Goal: Information Seeking & Learning: Learn about a topic

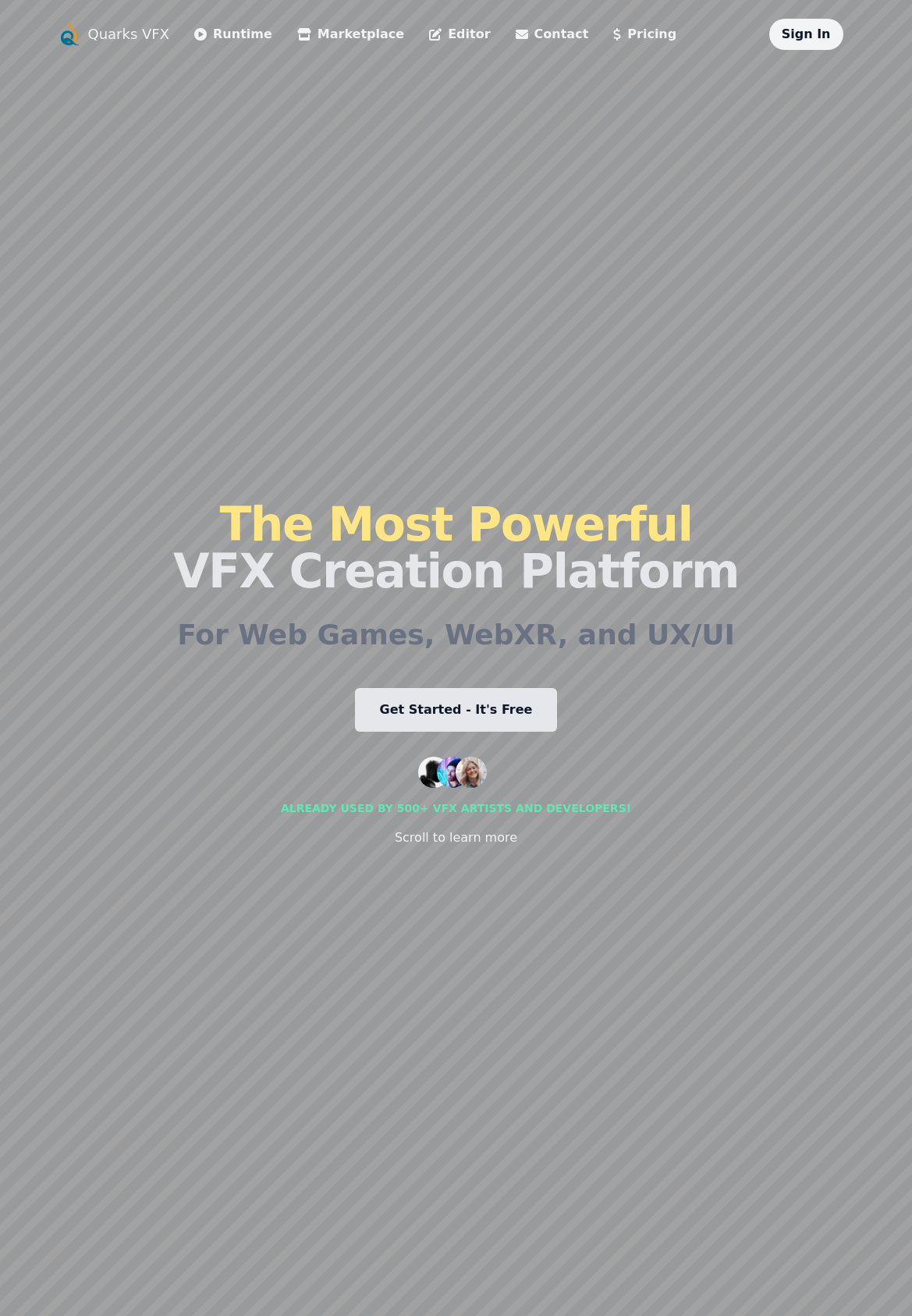
click at [482, 719] on link "Get Started - It's Free" at bounding box center [456, 710] width 203 height 44
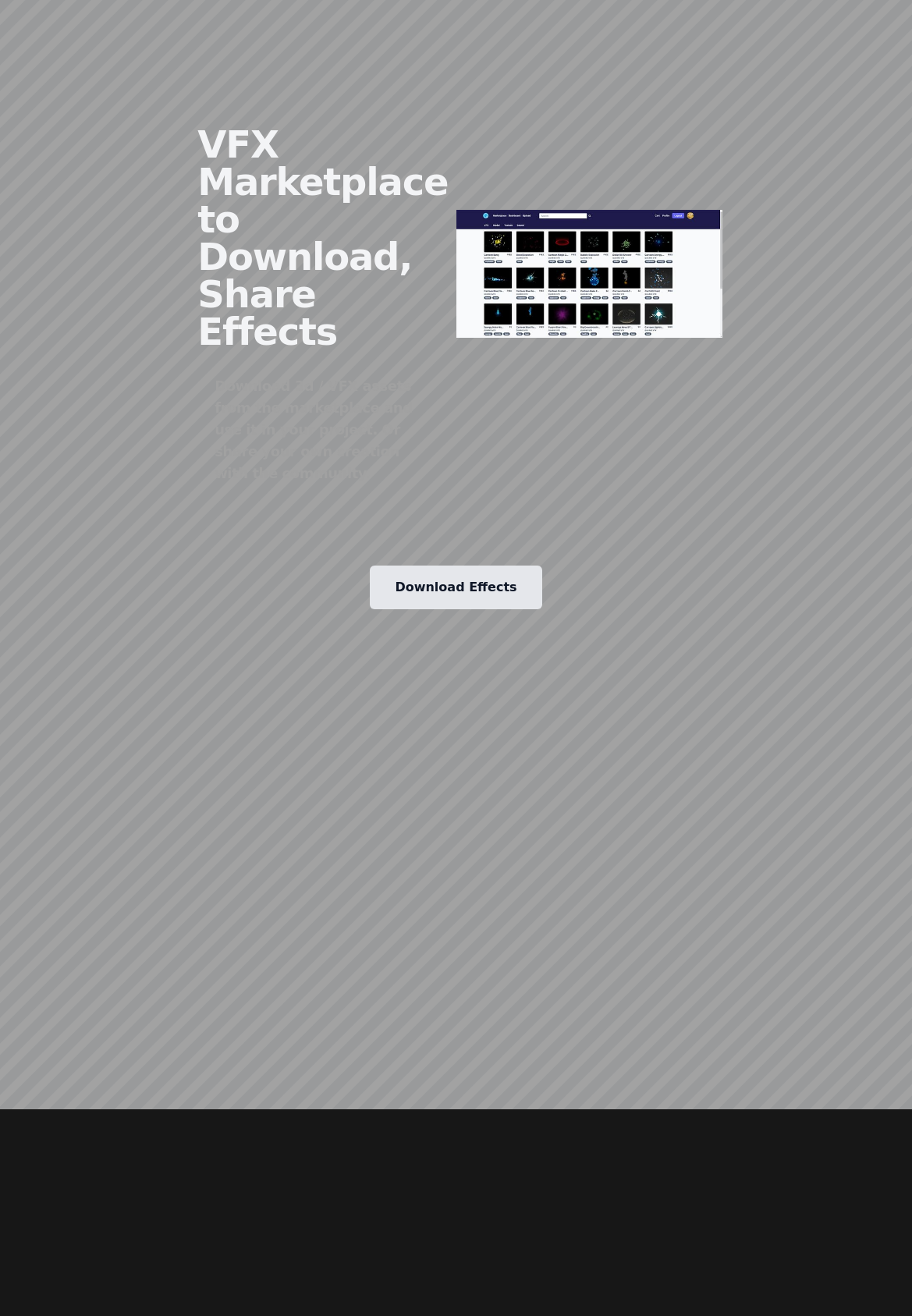
scroll to position [2648, 0]
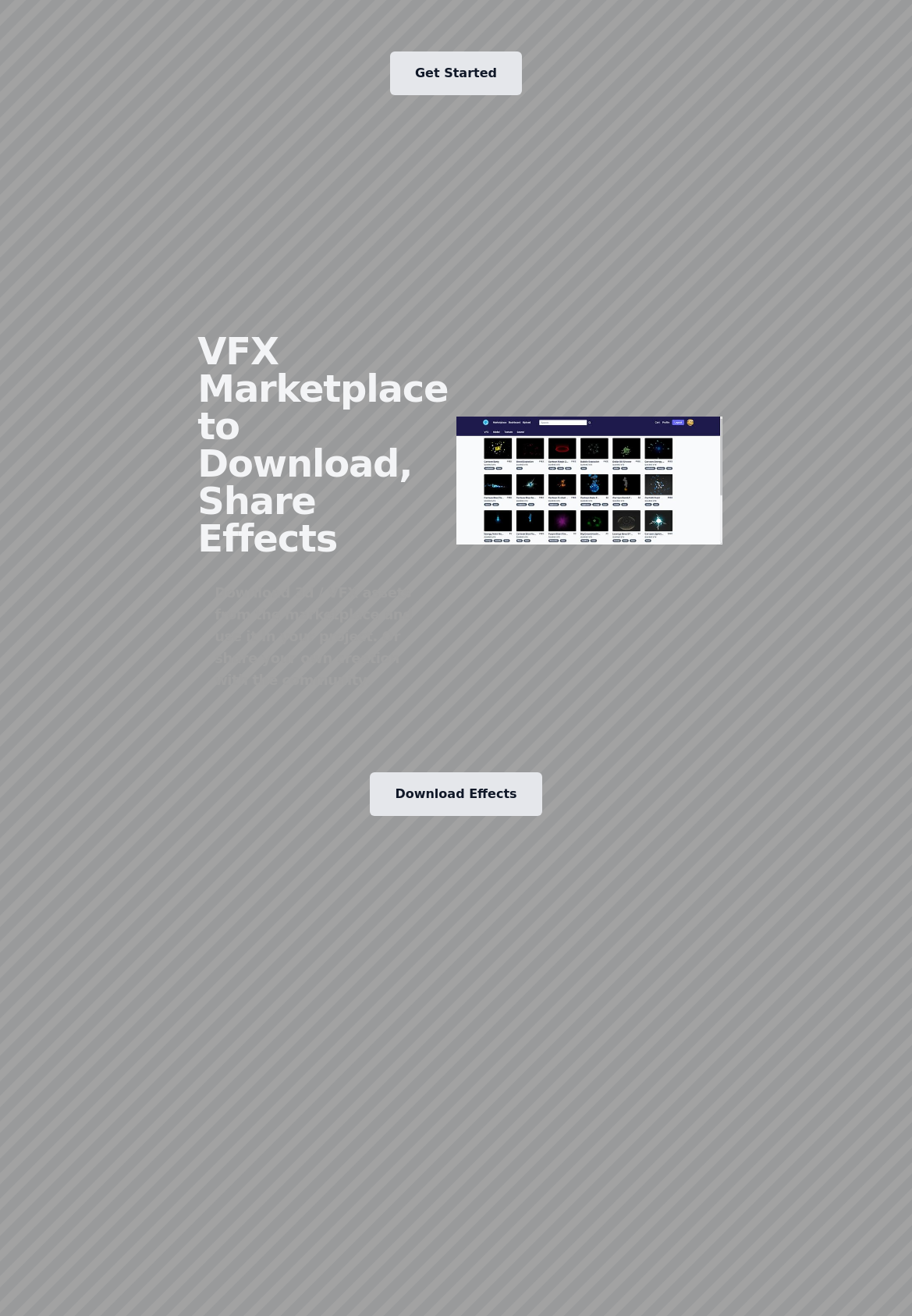
click at [609, 417] on img at bounding box center [589, 480] width 266 height 128
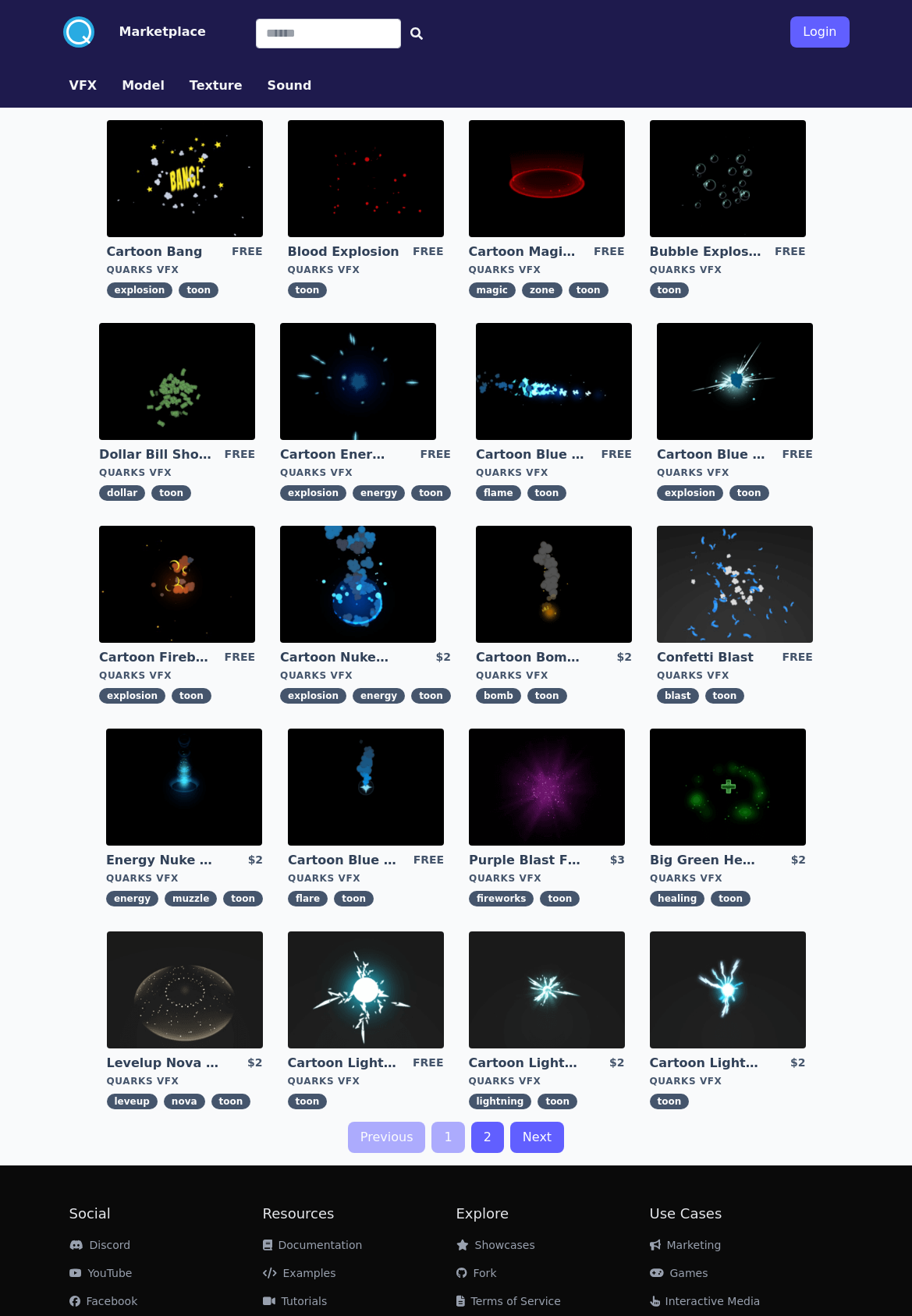
click at [46, 284] on div ".cls-1{fill:#fff;}.cls-2{fill:#29abe2;} Marketplace Login VFX Model Texture Sou…" at bounding box center [456, 699] width 912 height 1397
click at [676, 213] on img at bounding box center [728, 178] width 156 height 117
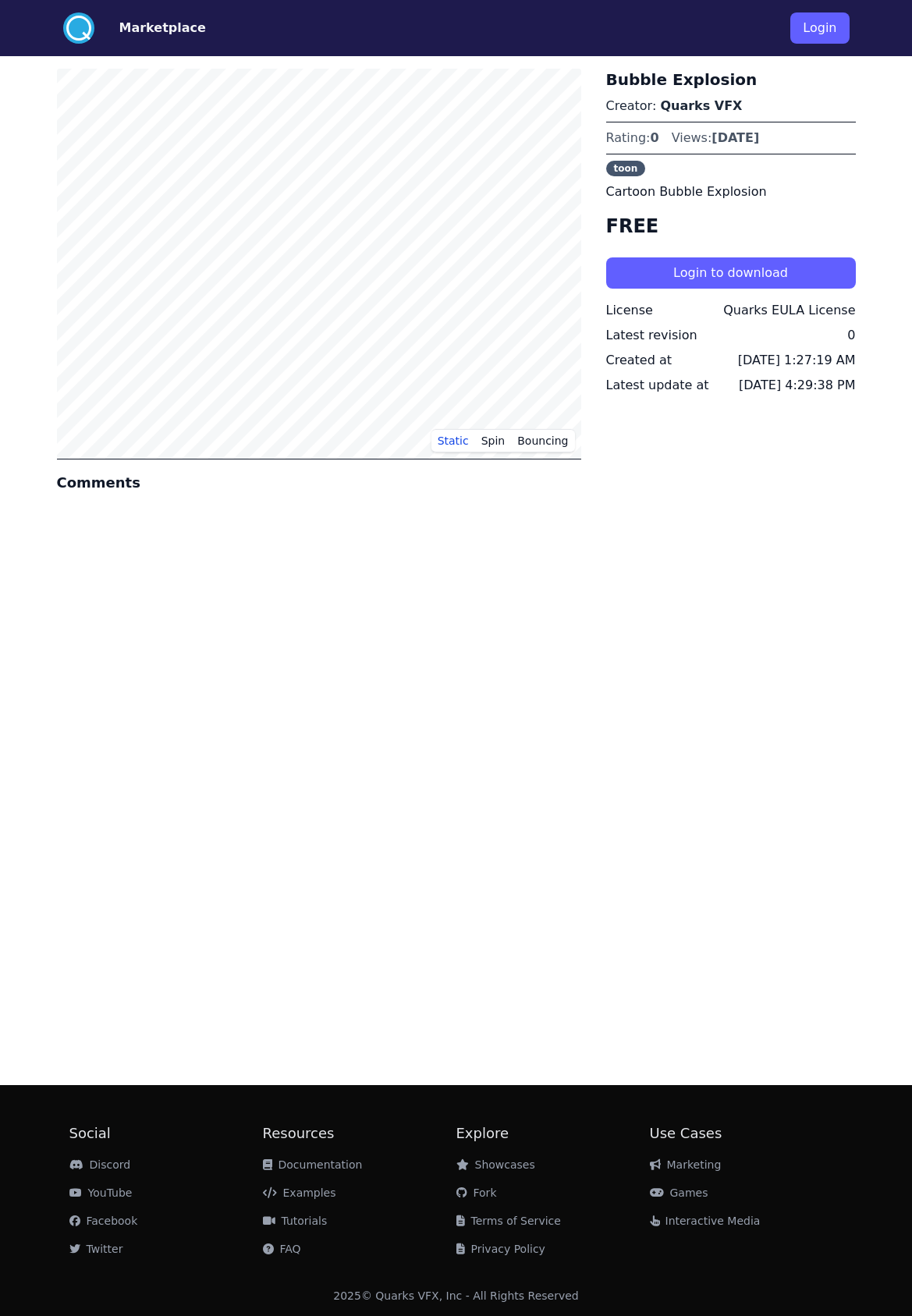
click at [22, 237] on div ".cls-1{fill:#fff;}.cls-2{fill:#29abe2;} Marketplace Login Static Spin Bouncing …" at bounding box center [456, 658] width 912 height 1316
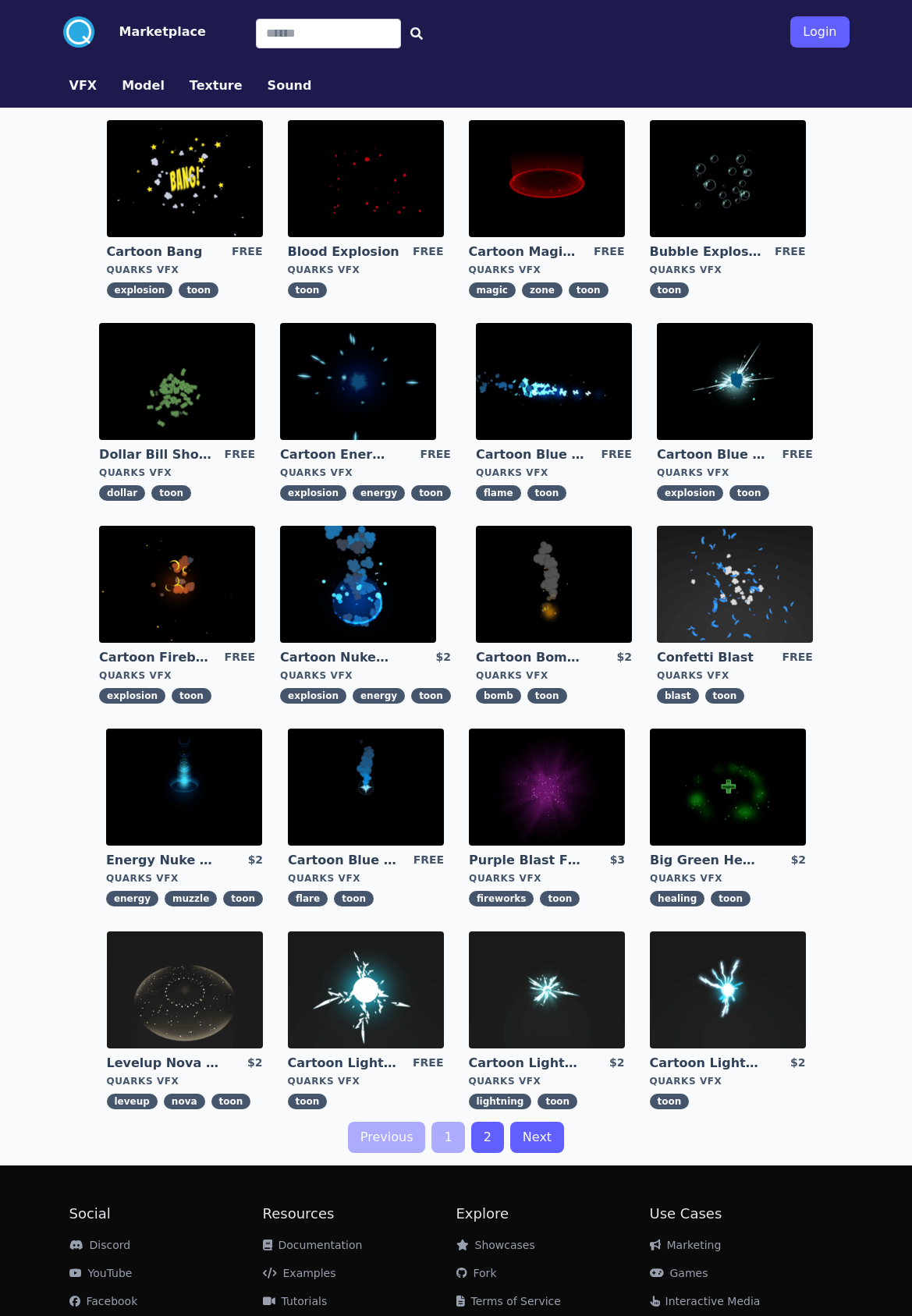
click at [47, 382] on div ".cls-1{fill:#fff;}.cls-2{fill:#29abe2;} Marketplace Login VFX Model Texture Sou…" at bounding box center [456, 699] width 912 height 1397
click at [344, 585] on img at bounding box center [358, 585] width 156 height 117
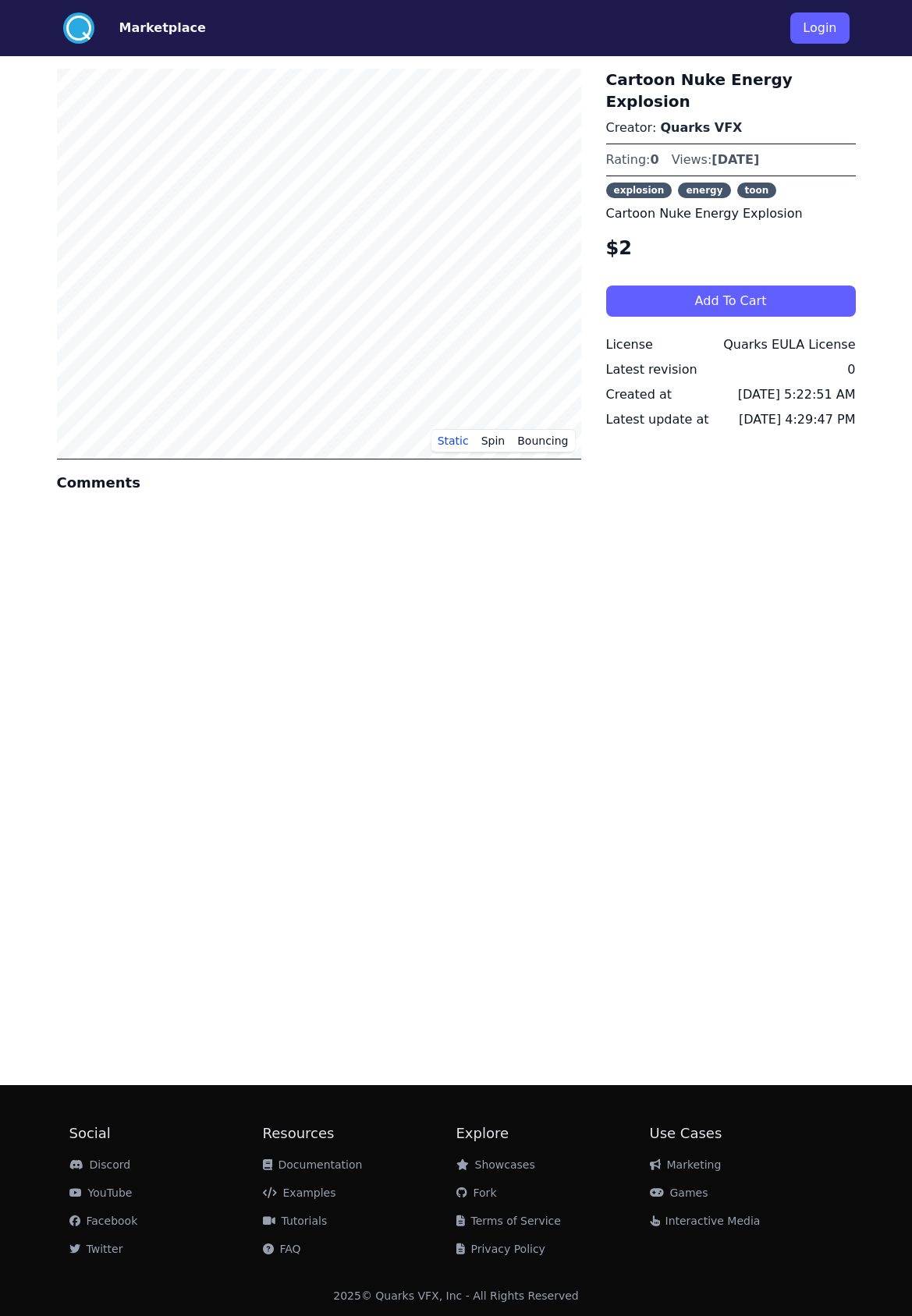
click at [678, 541] on div "Static Spin Bouncing Comments Cartoon Nuke Energy Explosion Creator: Quarks VFX…" at bounding box center [457, 565] width 799 height 1017
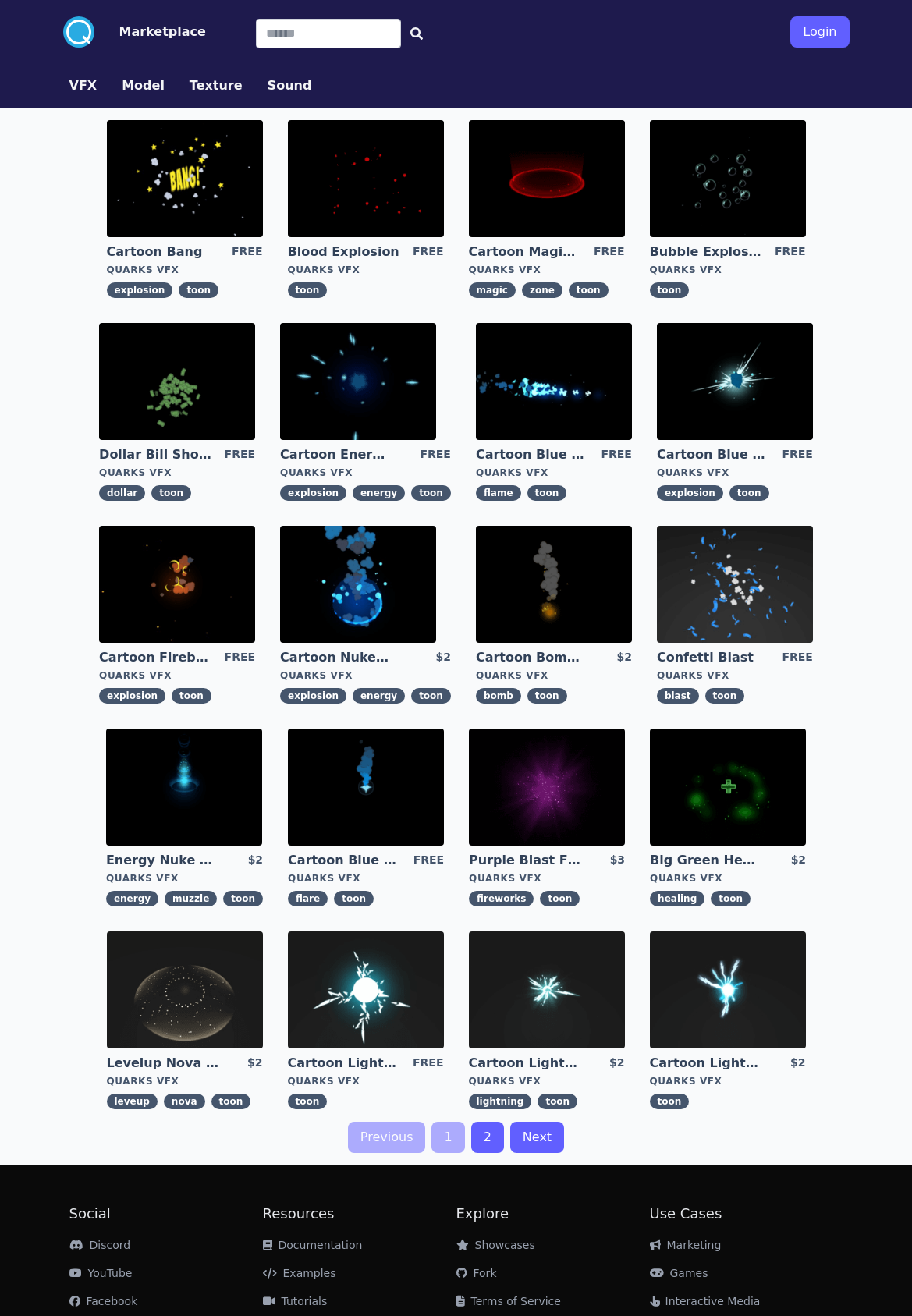
click at [228, 778] on img at bounding box center [184, 788] width 156 height 117
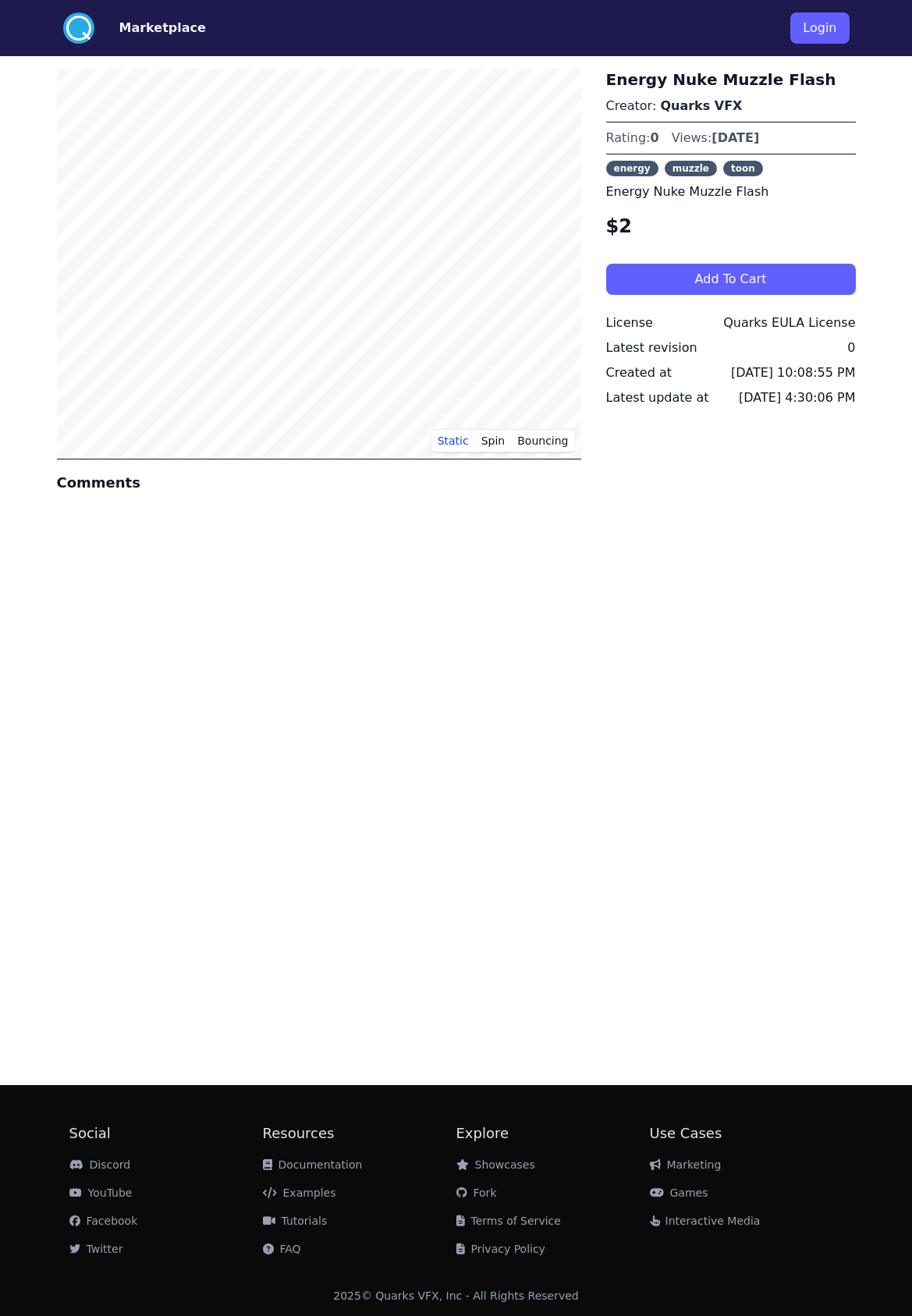
click at [24, 234] on div ".cls-1{fill:#fff;}.cls-2{fill:#29abe2;} Marketplace Login Static Spin Bouncing …" at bounding box center [456, 658] width 912 height 1316
click at [19, 243] on div ".cls-1{fill:#fff;}.cls-2{fill:#29abe2;} Marketplace Login Static Spin Bouncing …" at bounding box center [456, 658] width 912 height 1316
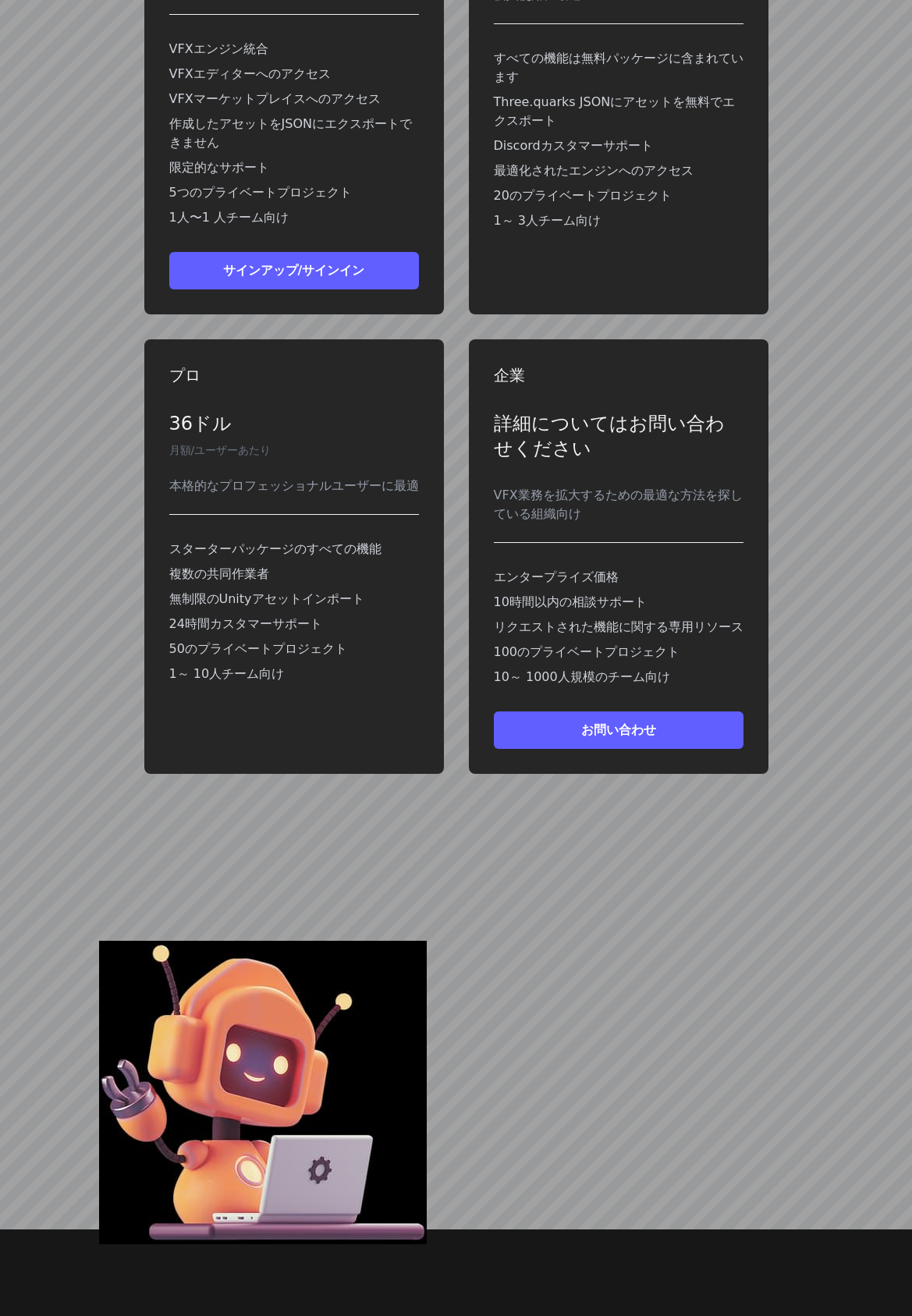
scroll to position [5999, 0]
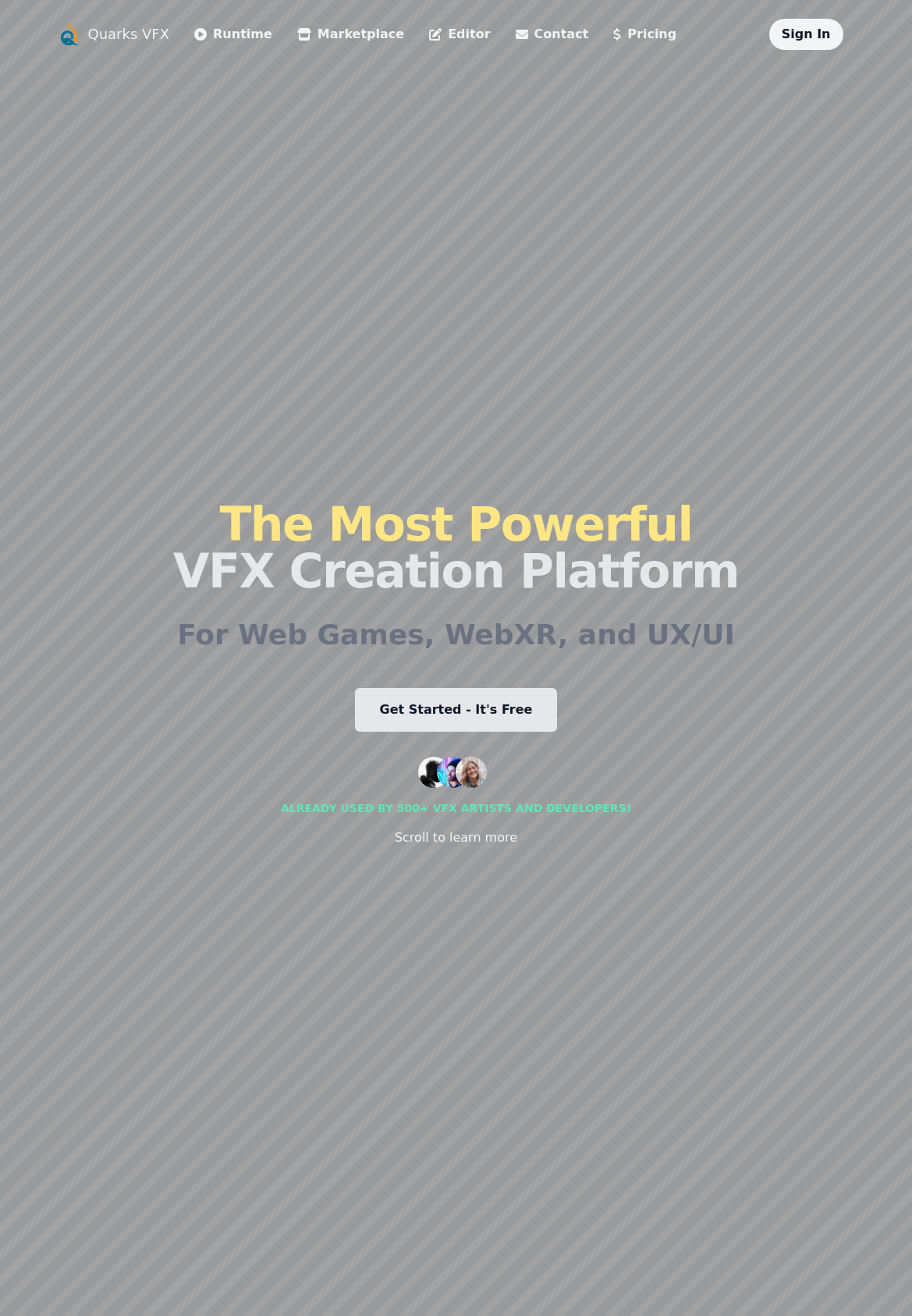
click at [222, 25] on link "Runtime" at bounding box center [232, 34] width 78 height 19
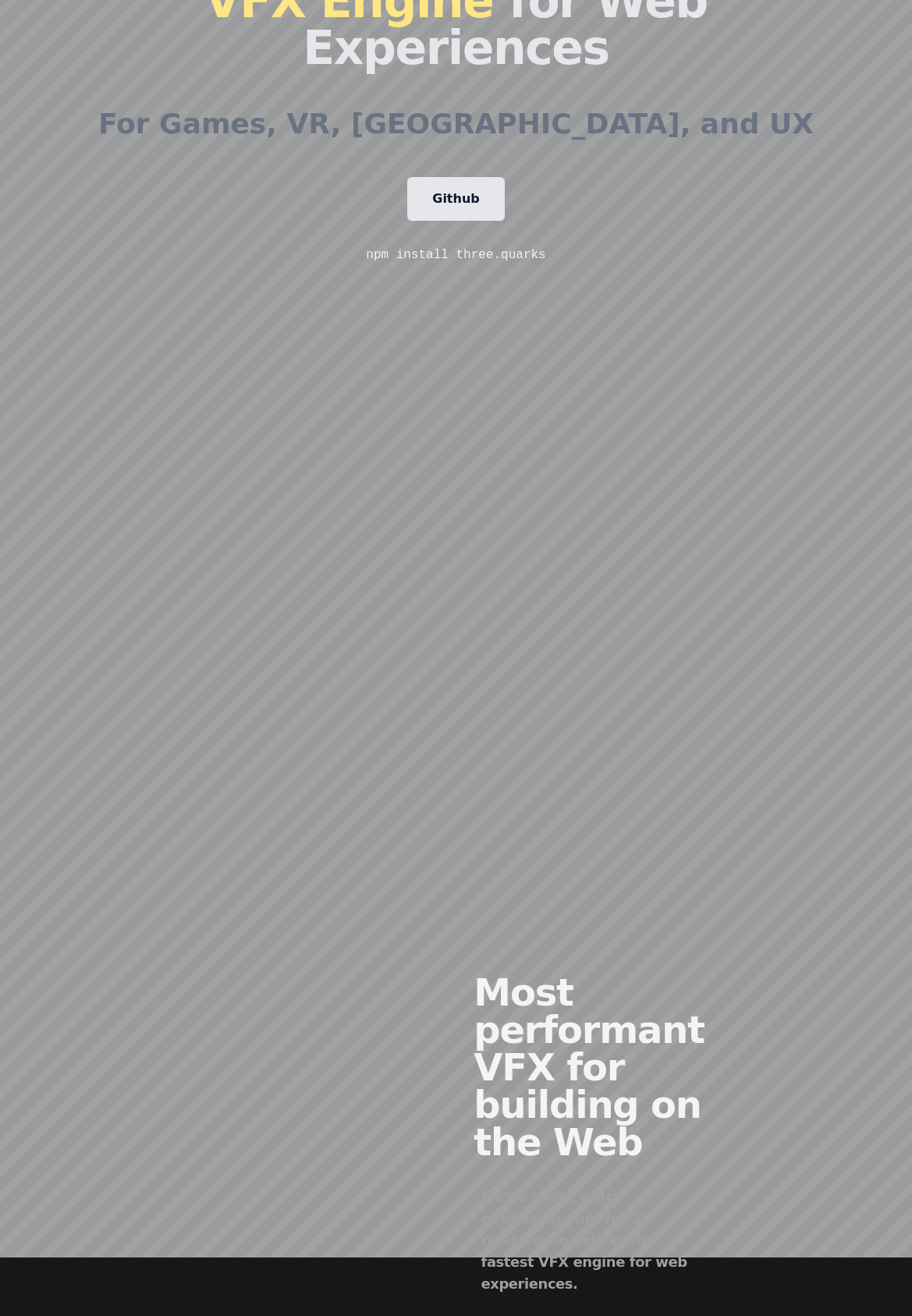
scroll to position [552, 0]
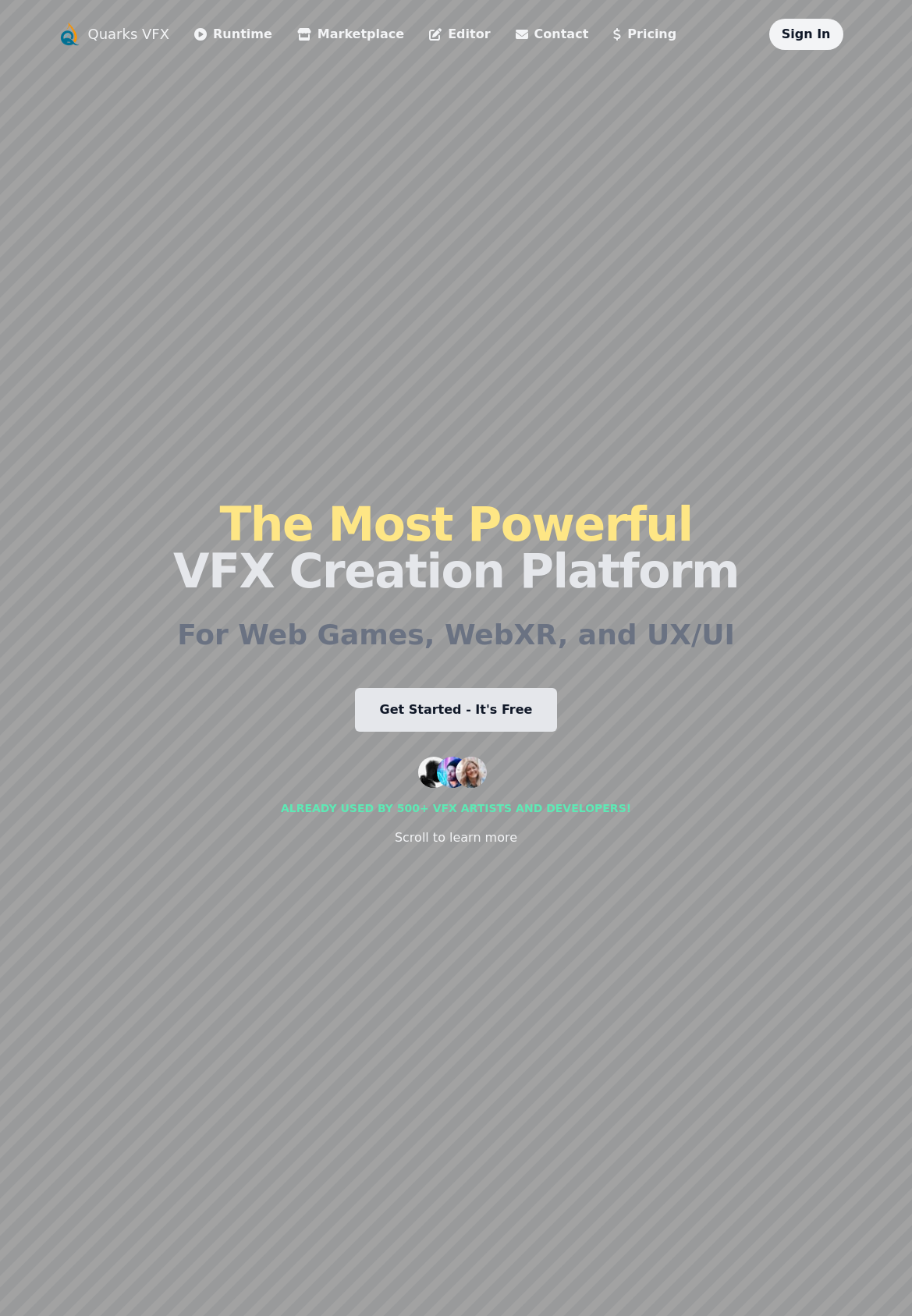
click at [344, 39] on link "Marketplace" at bounding box center [350, 34] width 107 height 19
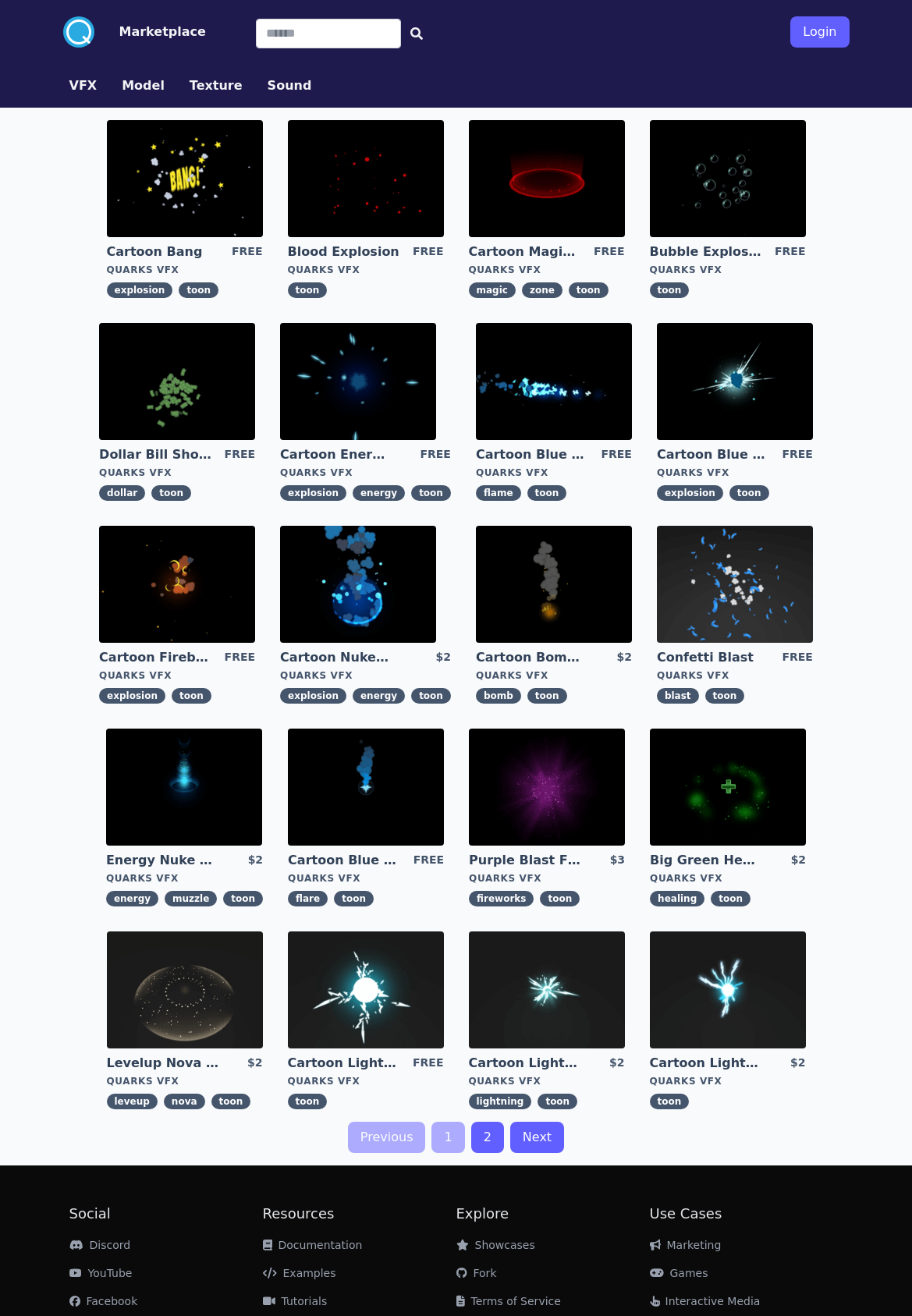
click at [379, 605] on img at bounding box center [358, 585] width 156 height 117
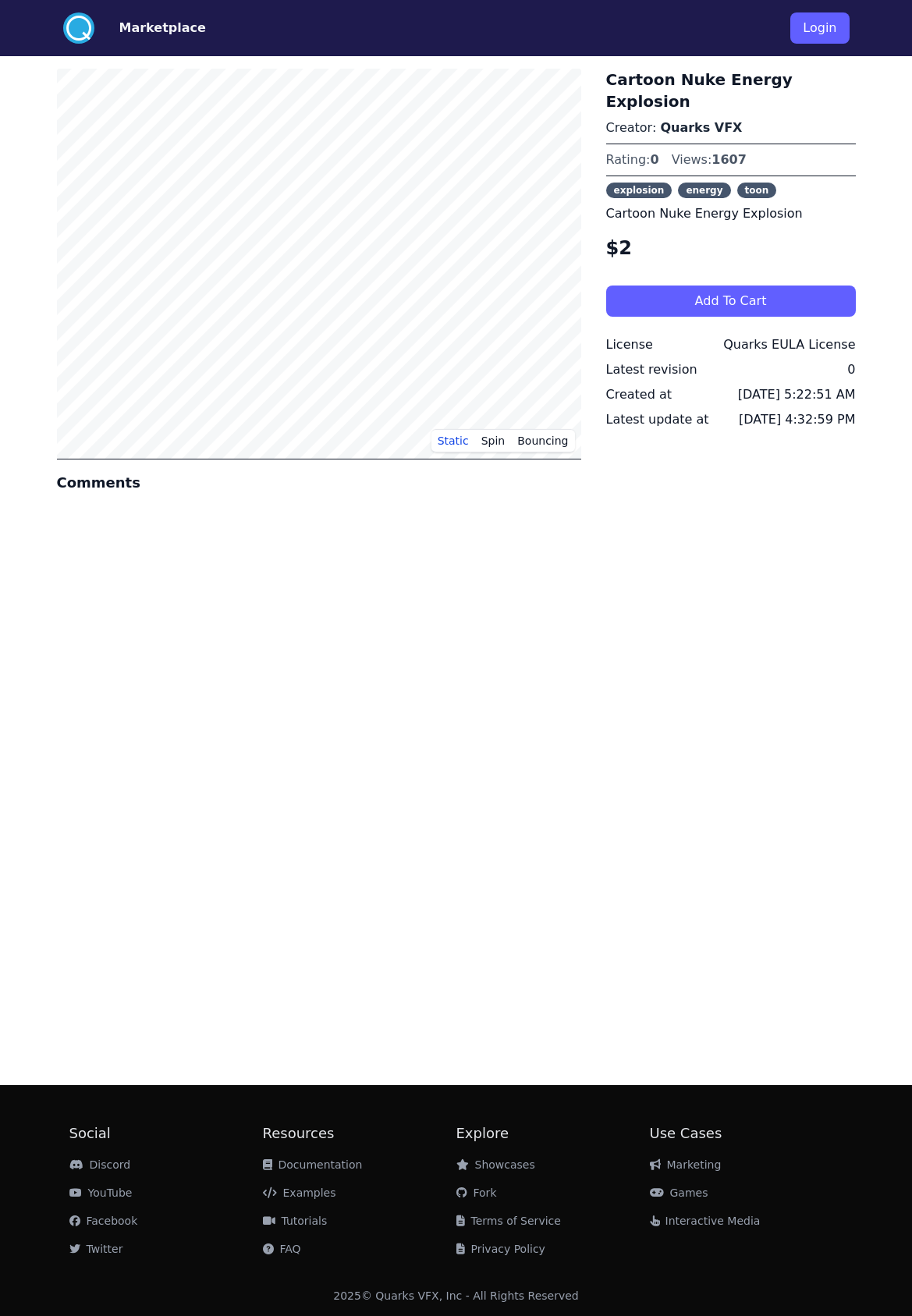
click at [514, 674] on div "Static Spin Bouncing Comments Cartoon Nuke Energy Explosion Creator: Quarks VFX…" at bounding box center [457, 565] width 799 height 1017
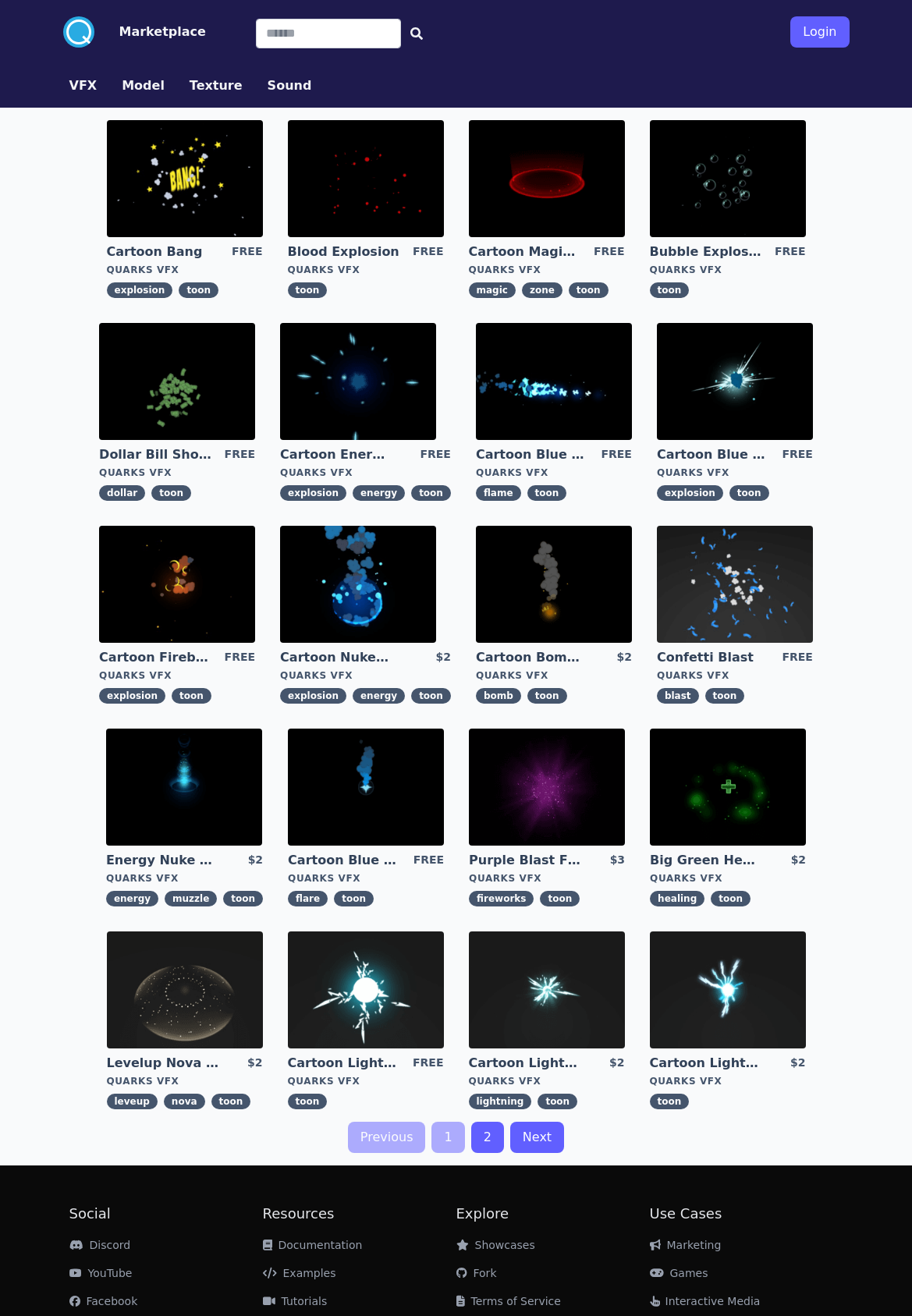
click at [860, 370] on div ".cls-1{fill:#fff;}.cls-2{fill:#29abe2;} Marketplace Login VFX Model Texture Sou…" at bounding box center [456, 699] width 912 height 1397
click at [493, 1127] on link "2" at bounding box center [487, 1138] width 33 height 32
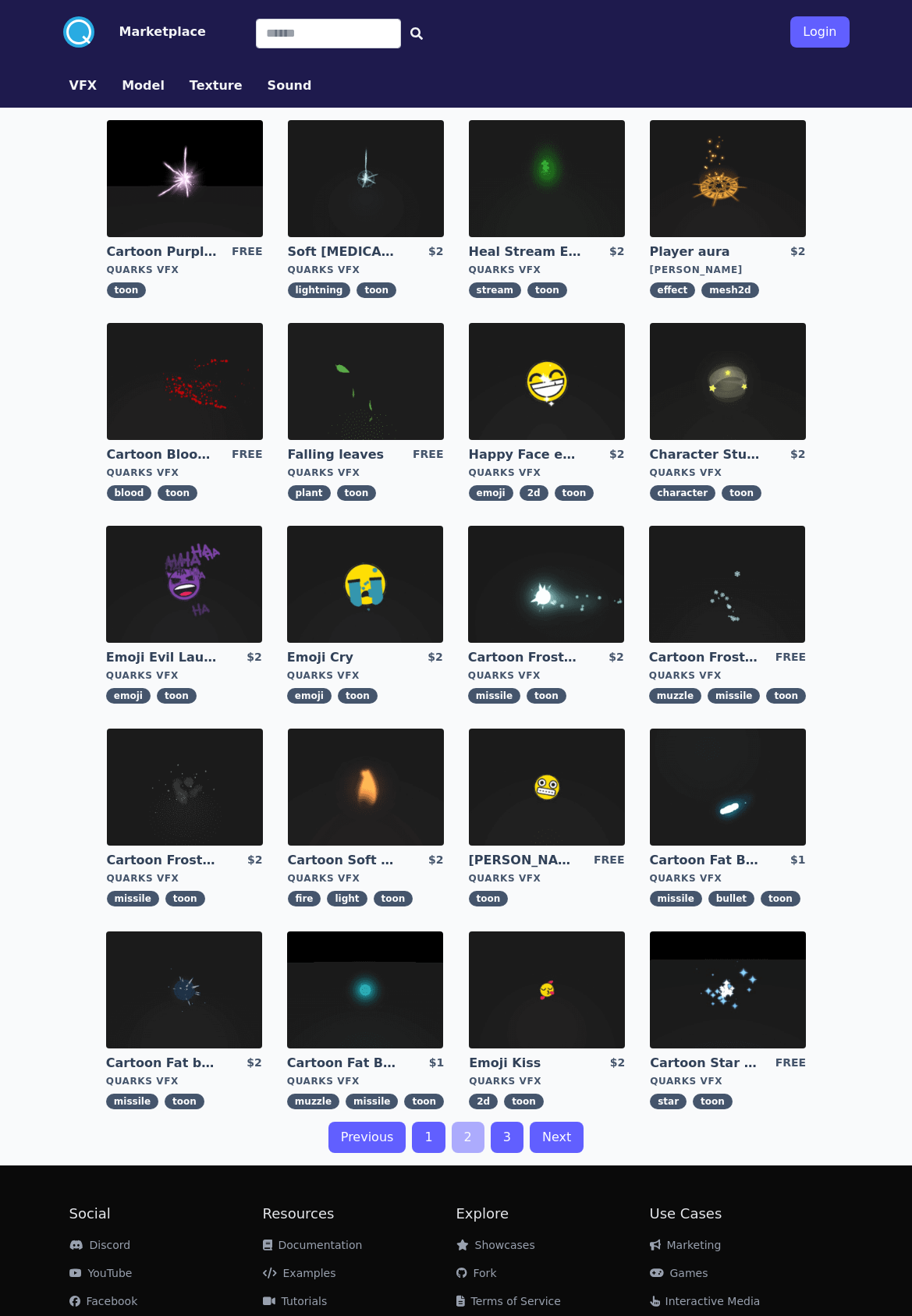
click at [64, 358] on div "Cartoon Purple Lightning Strike FREE Quarks VFX toon Soft Lightning Strike $2 Q…" at bounding box center [457, 614] width 799 height 1014
click at [57, 427] on div "Cartoon Purple Lightning Strike FREE Quarks VFX toon Soft Lightning Strike $2 Q…" at bounding box center [457, 614] width 799 height 1014
click at [351, 986] on img at bounding box center [365, 990] width 156 height 117
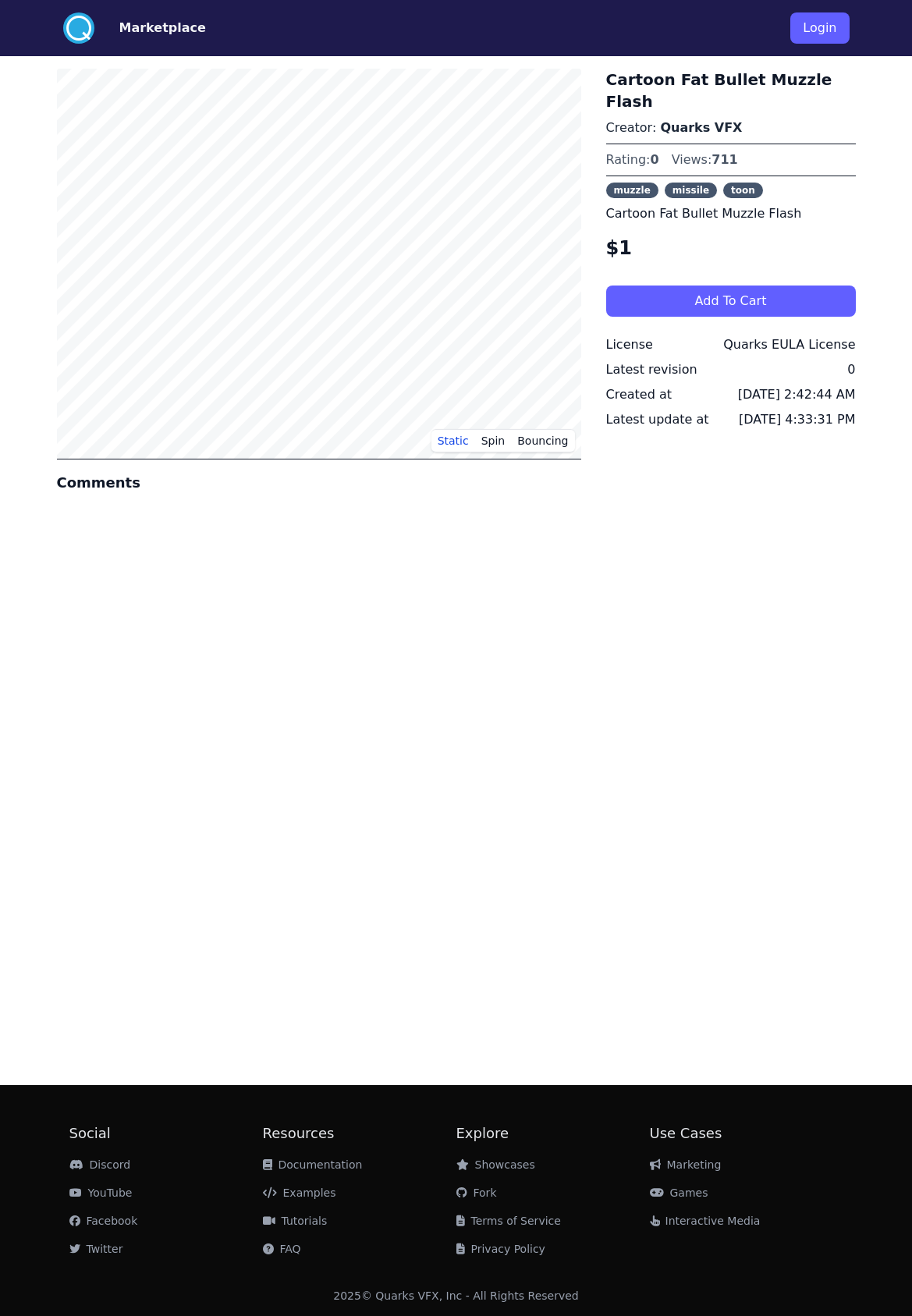
click at [29, 403] on div ".cls-1{fill:#fff;}.cls-2{fill:#29abe2;} Marketplace Login Static Spin Bouncing …" at bounding box center [456, 658] width 912 height 1316
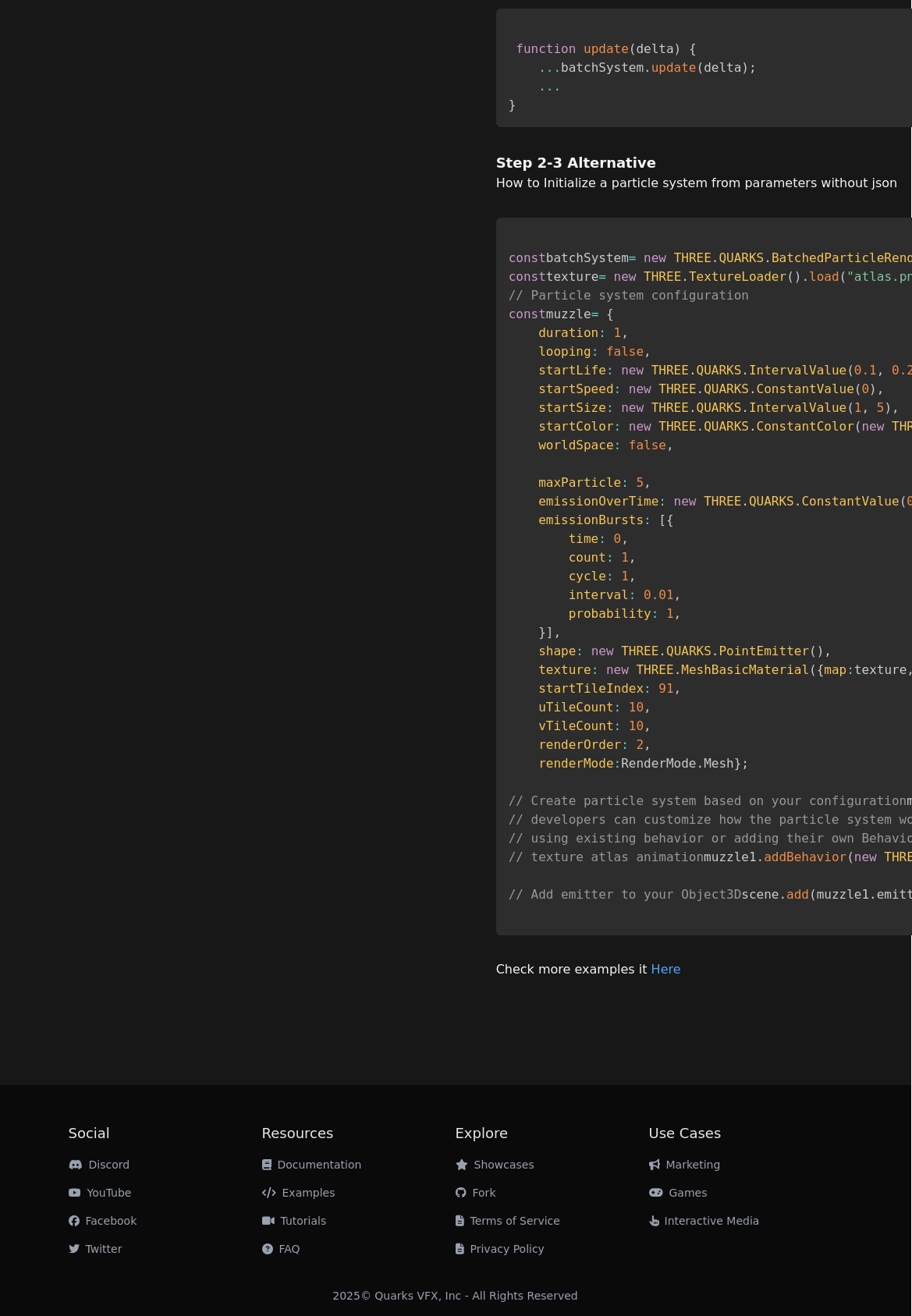
scroll to position [1002, 0]
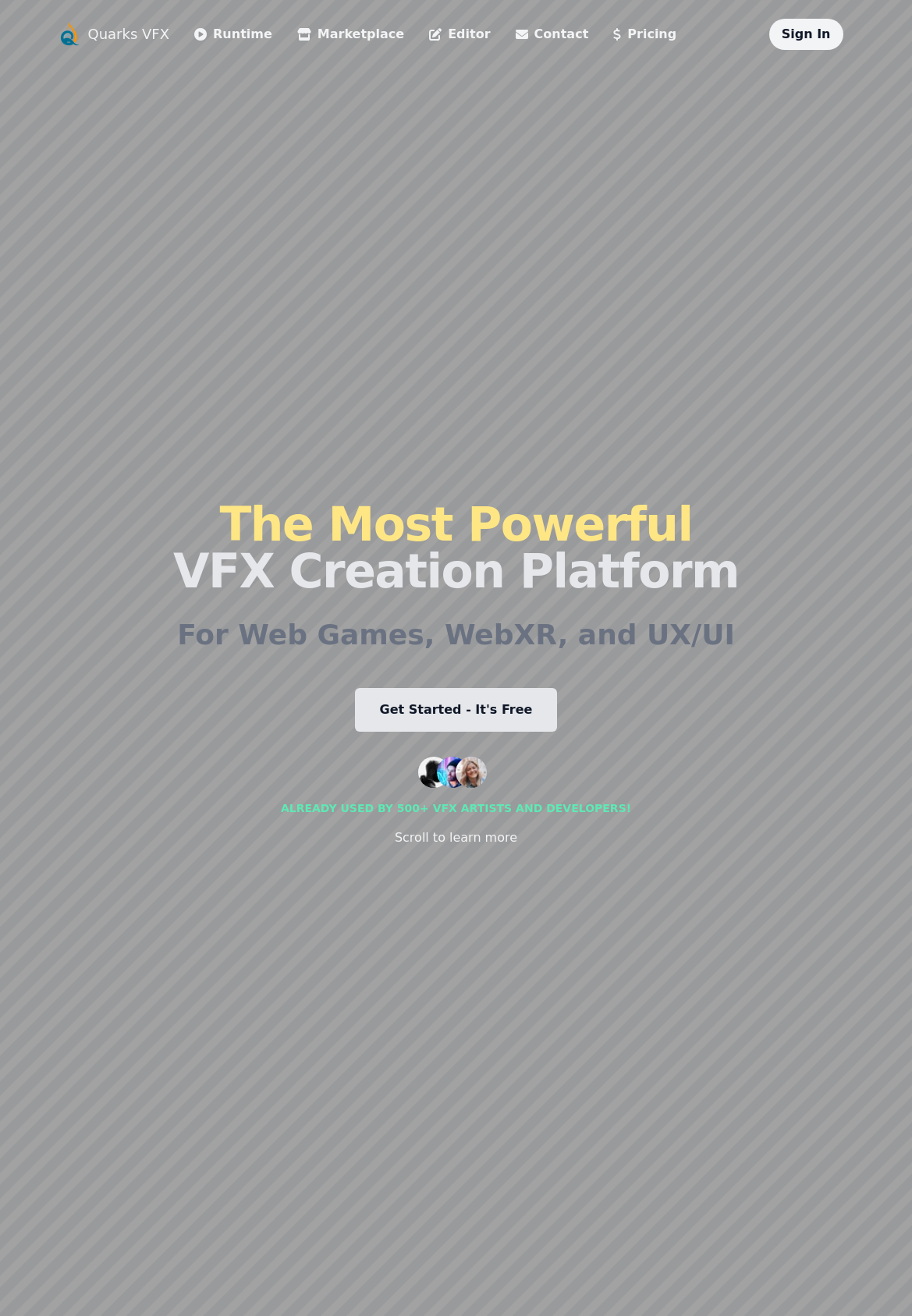
click at [438, 36] on link "Editor" at bounding box center [460, 34] width 61 height 19
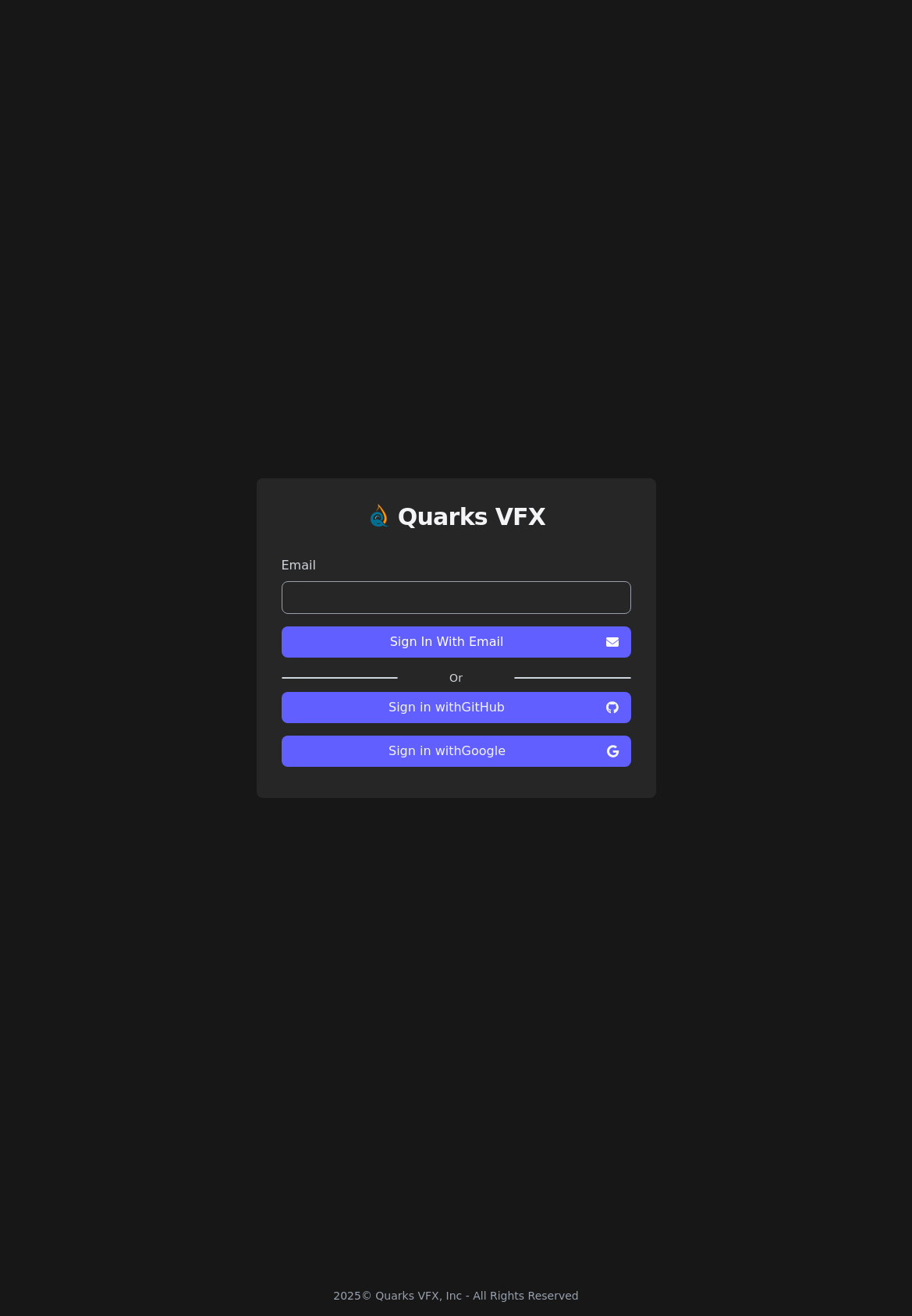
click at [391, 387] on div "Quarks VFX Email Sign In With Email Or Sign in with GitHub Sign in with Google" at bounding box center [456, 637] width 912 height 1275
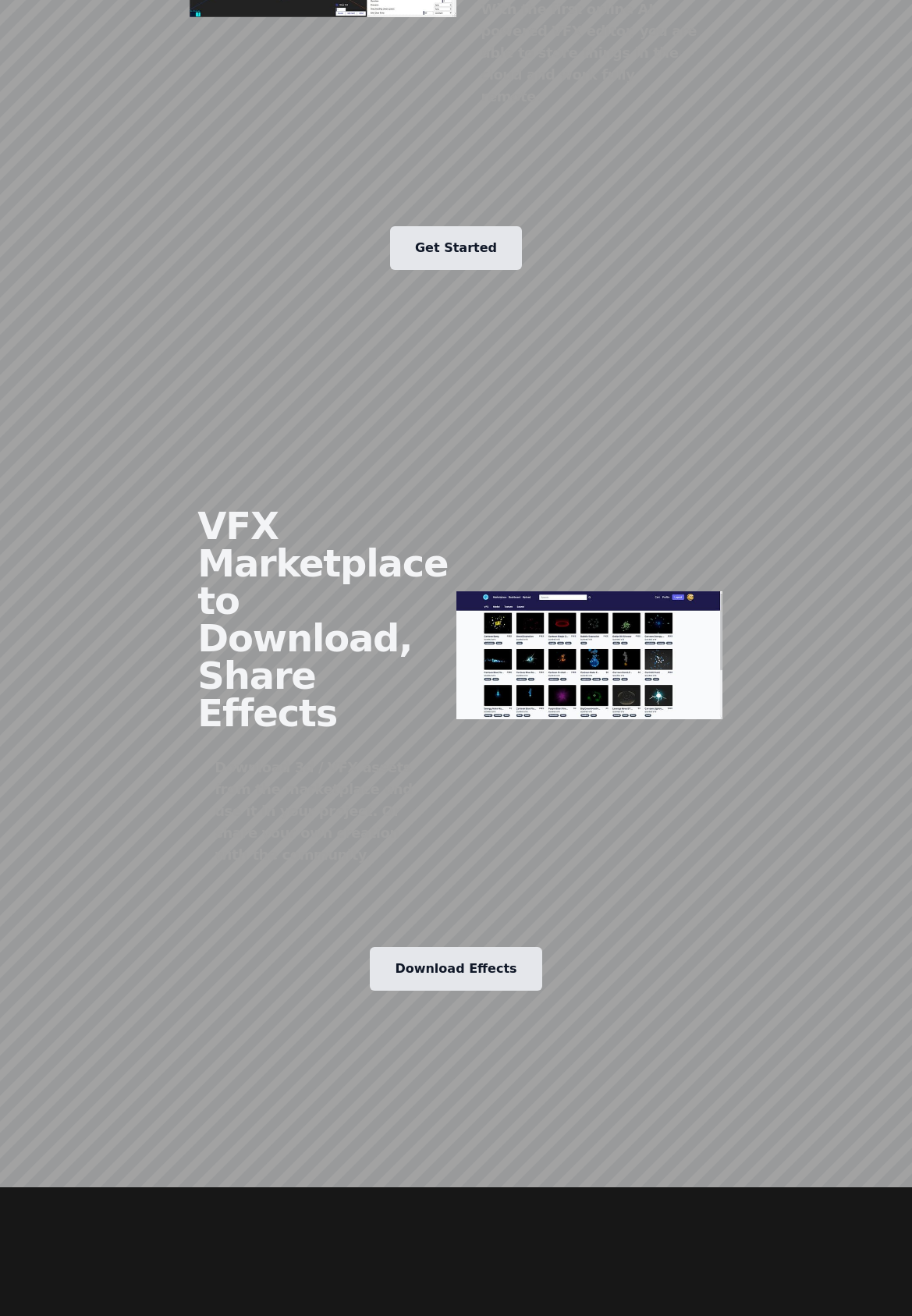
scroll to position [2545, 0]
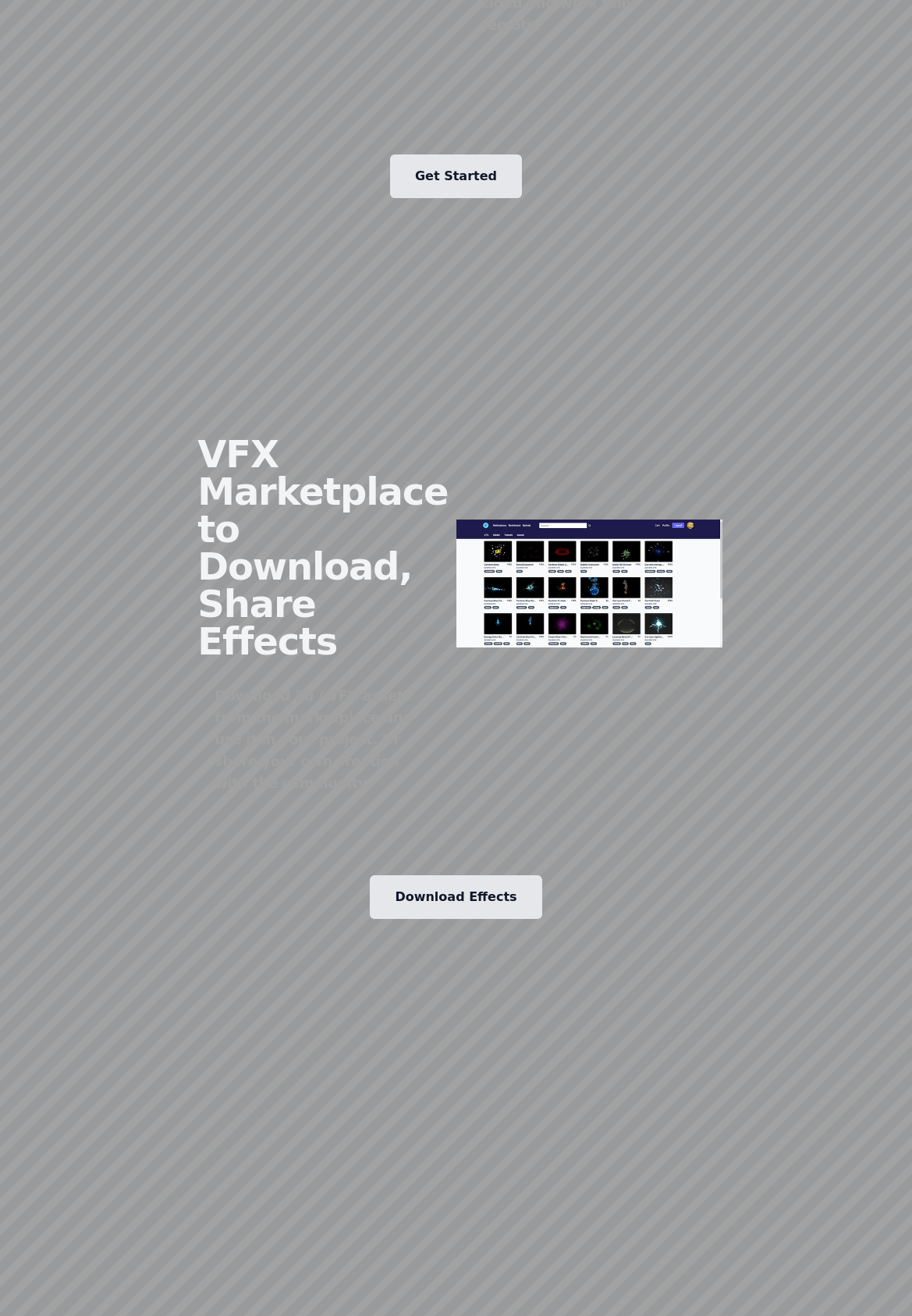
click at [404, 876] on link "Download Effects" at bounding box center [456, 897] width 172 height 44
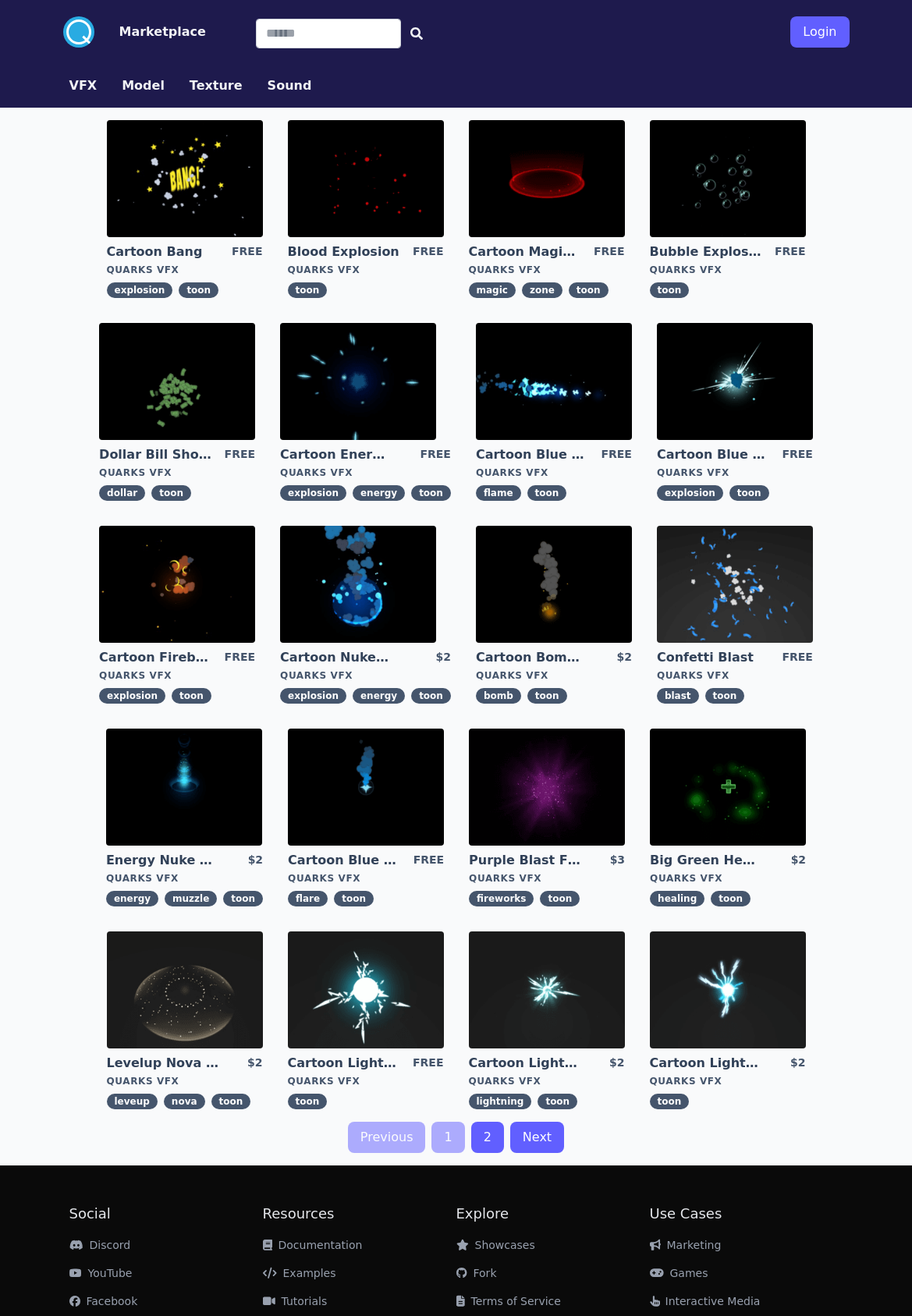
click at [46, 393] on div ".cls-1{fill:#fff;}.cls-2{fill:#29abe2;} Marketplace Login VFX Model Texture Sou…" at bounding box center [456, 699] width 912 height 1397
click at [554, 557] on img at bounding box center [554, 585] width 156 height 117
